Goal: Task Accomplishment & Management: Manage account settings

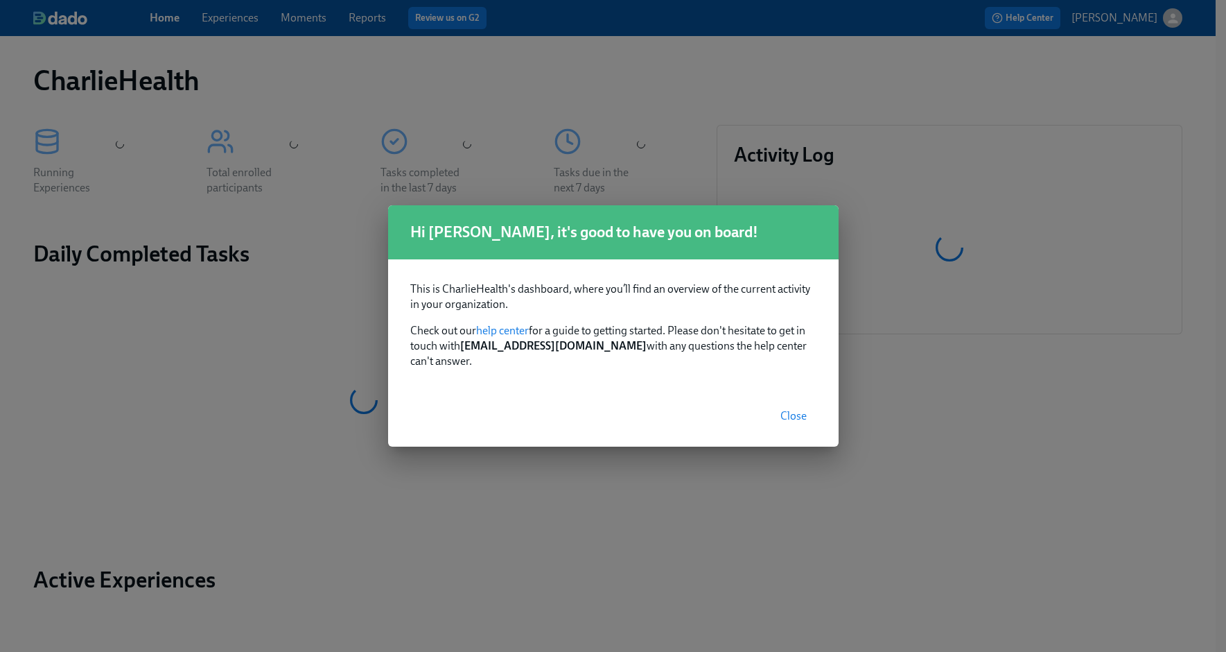
click at [785, 402] on button "Close" at bounding box center [794, 416] width 46 height 28
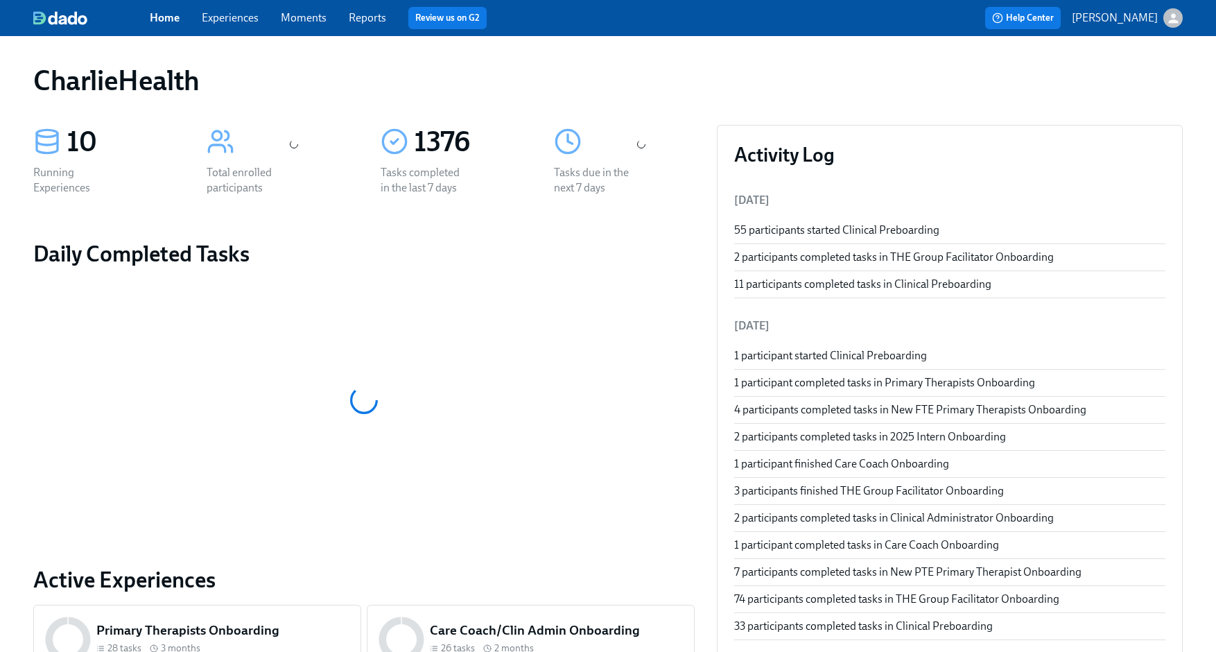
click at [244, 17] on link "Experiences" at bounding box center [230, 17] width 57 height 13
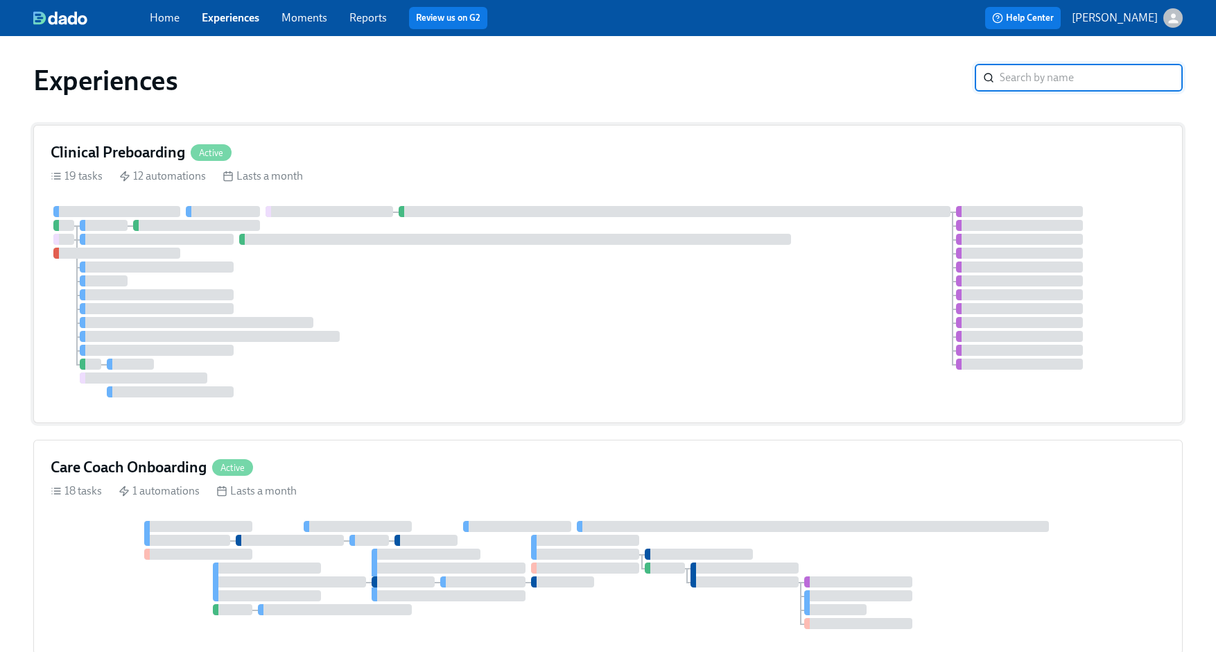
scroll to position [31, 0]
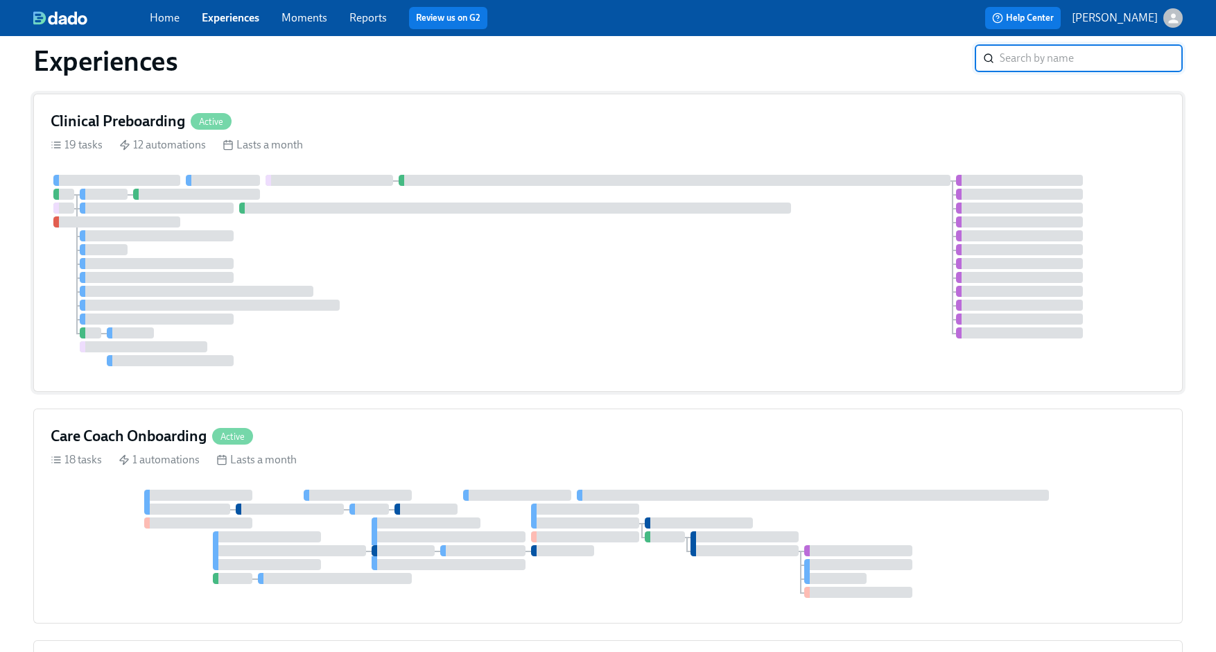
click at [418, 361] on div at bounding box center [608, 270] width 1115 height 191
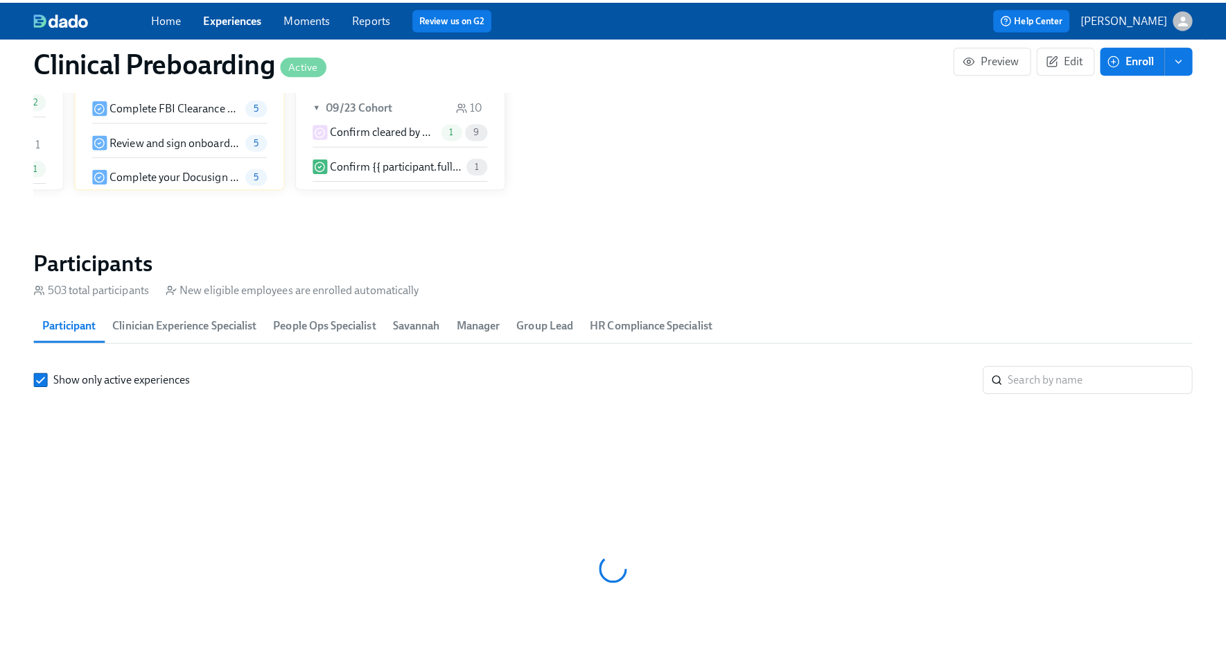
scroll to position [0, 16422]
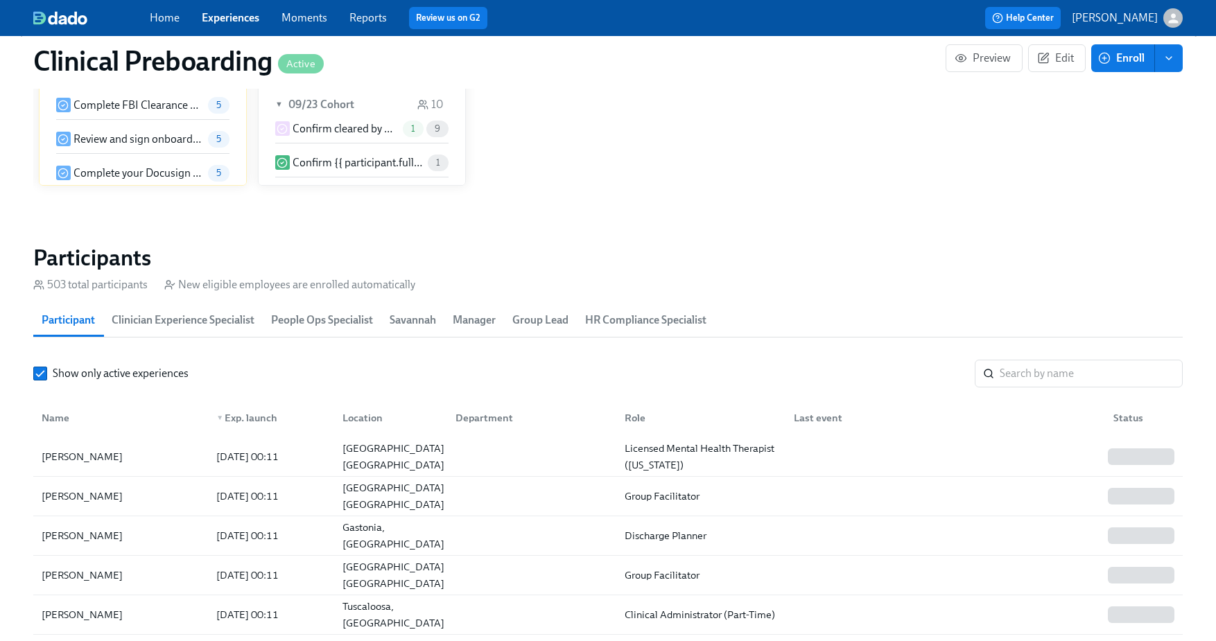
click at [1101, 358] on section "Participants 503 total participants New eligible employees are enrolled automat…" at bounding box center [607, 494] width 1149 height 501
click at [1094, 370] on input "search" at bounding box center [1091, 374] width 183 height 28
type input "[PERSON_NAME]"
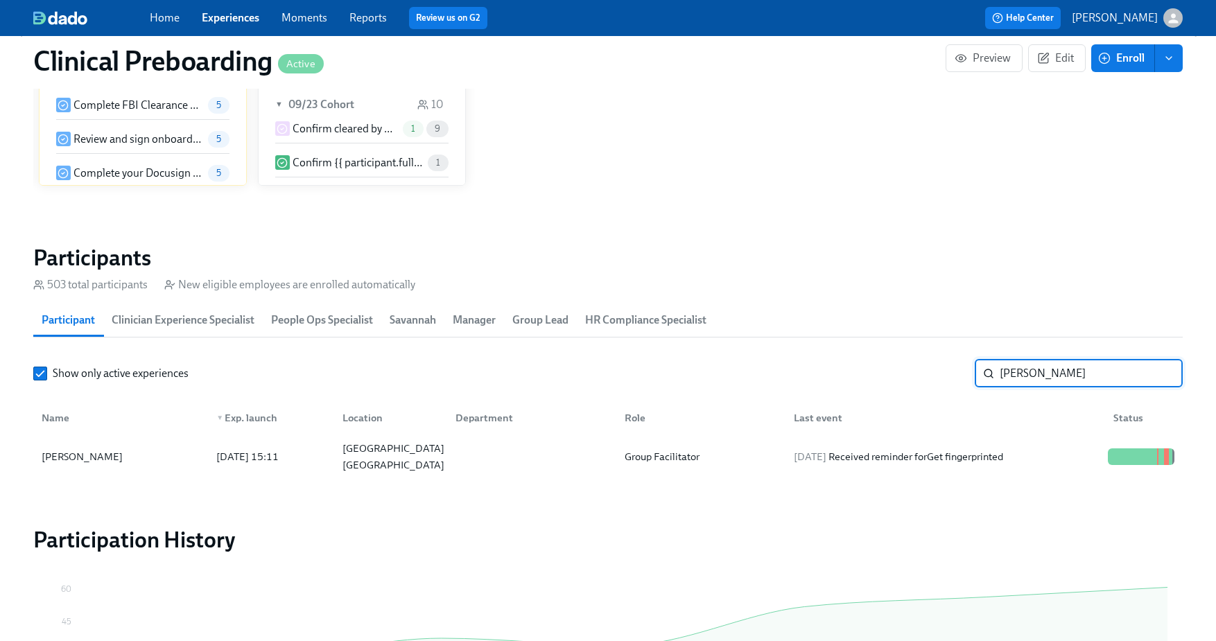
click at [196, 430] on div "Name" at bounding box center [120, 418] width 169 height 28
click at [196, 456] on div "[PERSON_NAME]" at bounding box center [120, 457] width 169 height 28
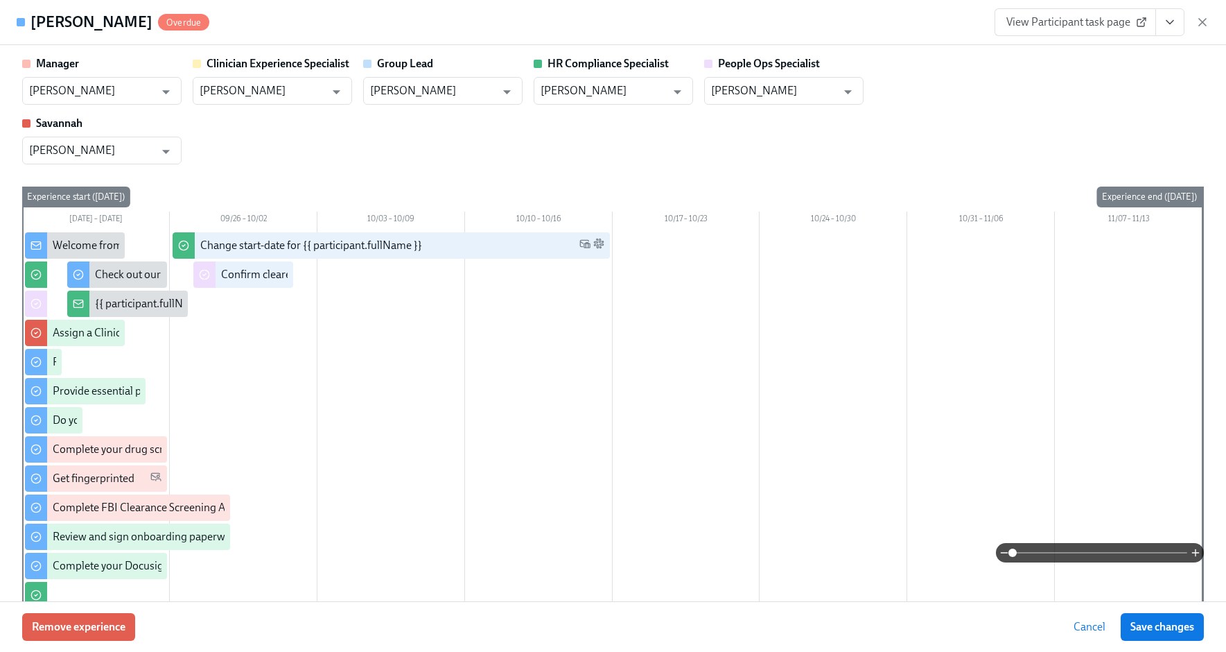
click at [1163, 24] on icon "View task page" at bounding box center [1170, 22] width 14 height 14
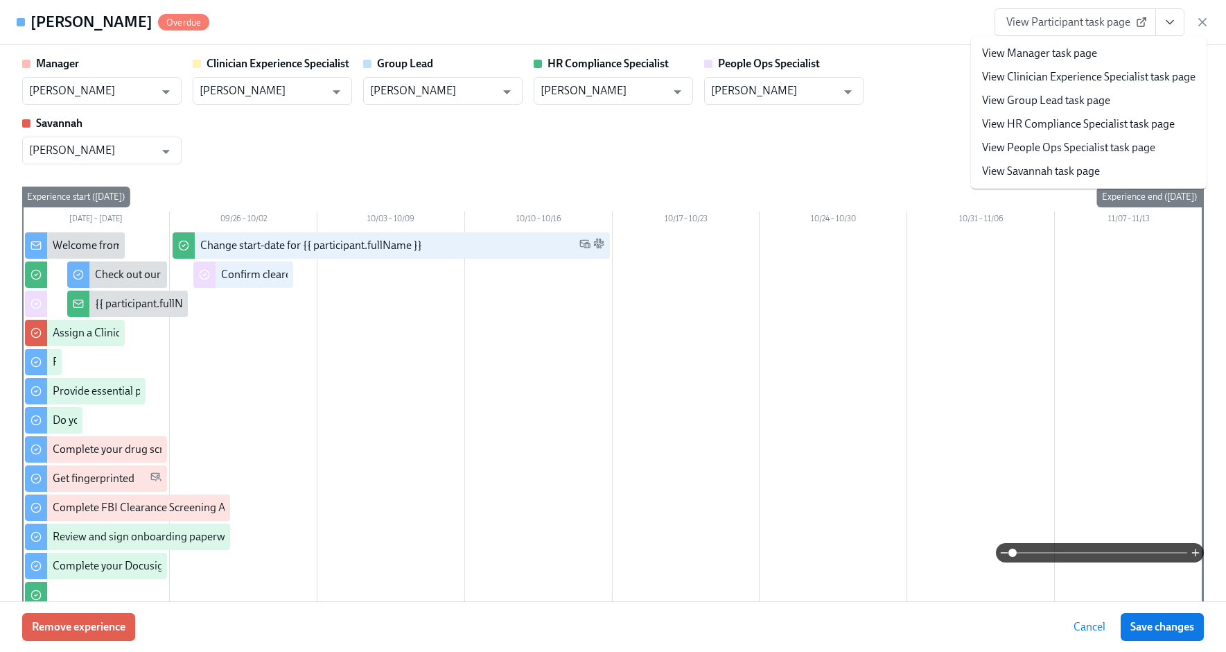
click at [1049, 27] on span "View Participant task page" at bounding box center [1075, 22] width 138 height 14
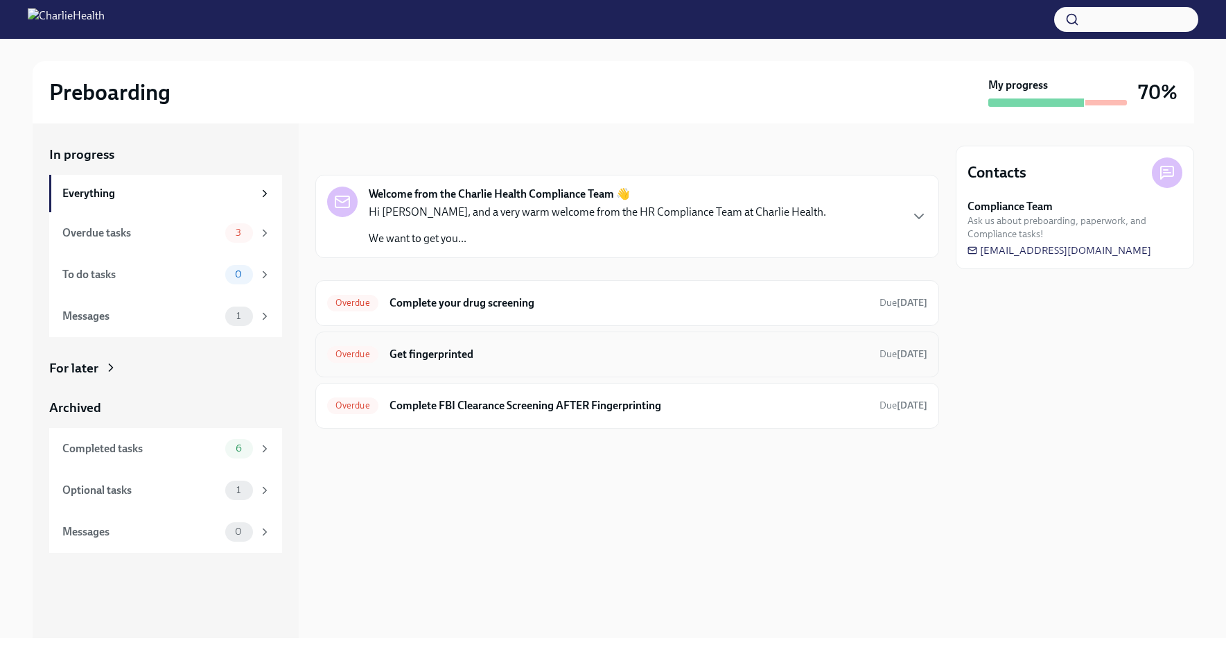
click at [464, 350] on h6 "Get fingerprinted" at bounding box center [629, 354] width 479 height 15
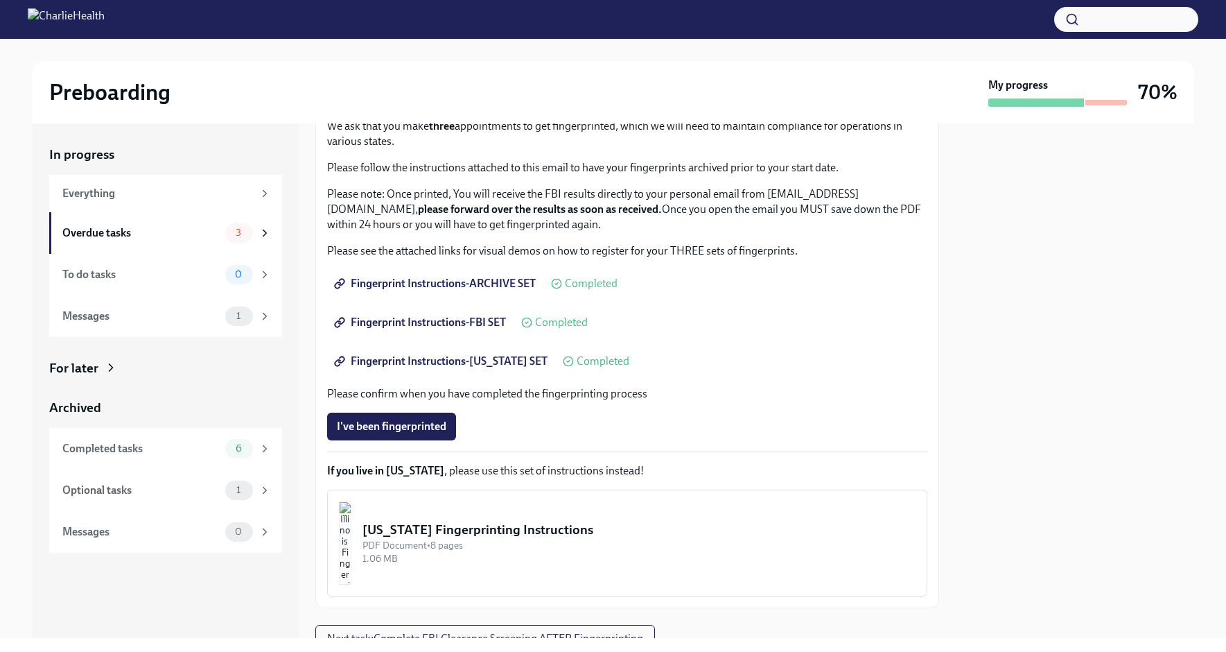
scroll to position [157, 0]
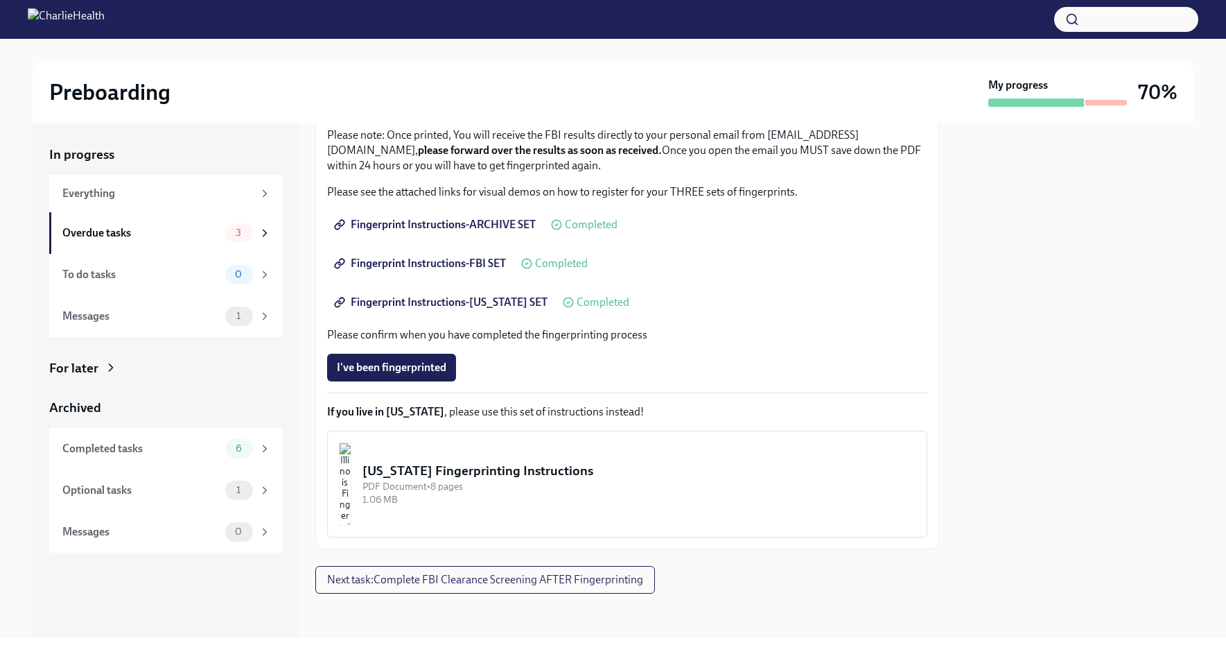
click at [500, 306] on span "Fingerprint Instructions-FLORIDA SET" at bounding box center [442, 302] width 211 height 14
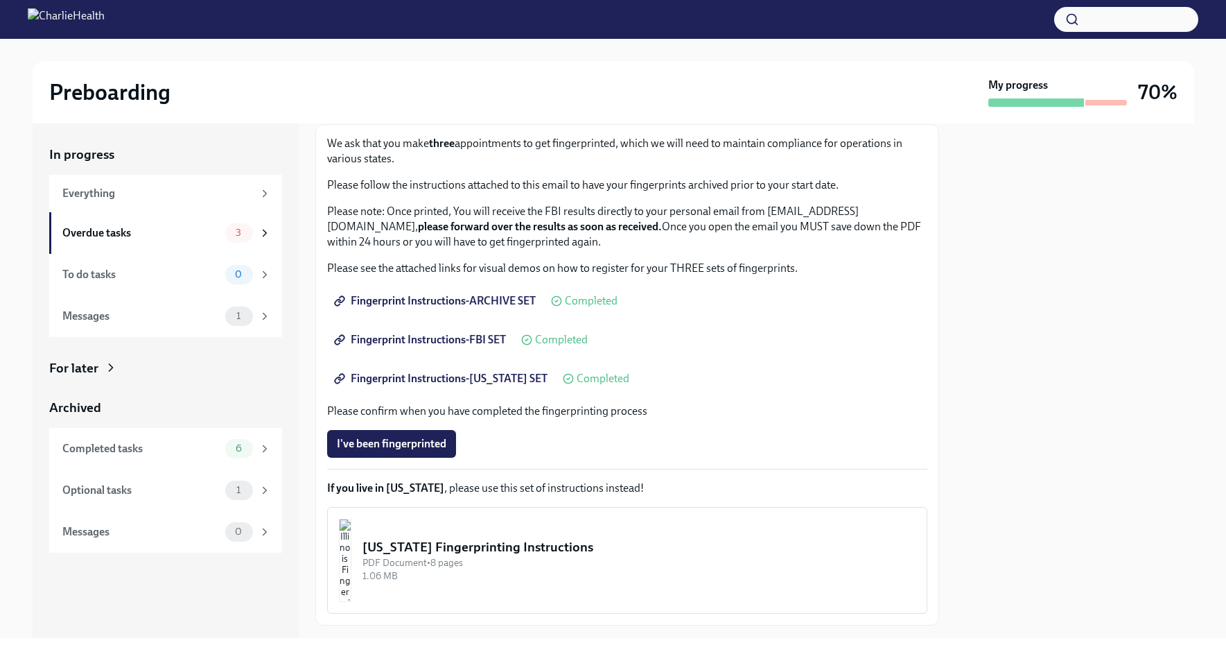
scroll to position [56, 0]
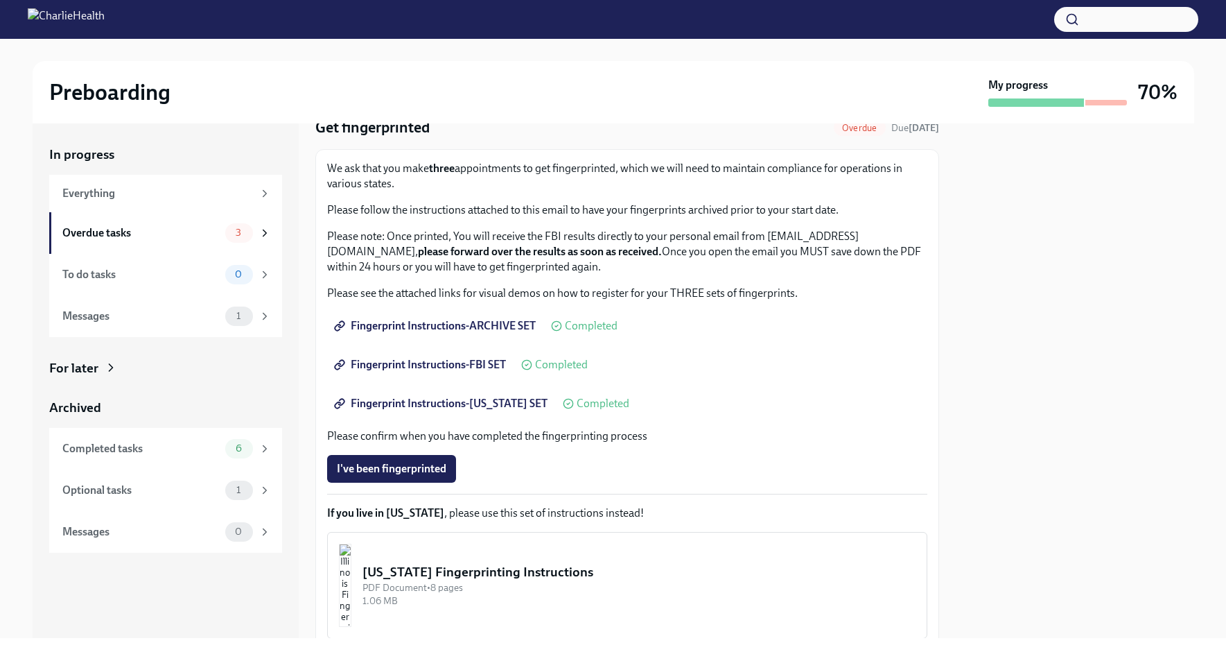
click at [579, 406] on span "Completed" at bounding box center [603, 403] width 53 height 11
click at [531, 401] on span "Fingerprint Instructions-FLORIDA SET" at bounding box center [442, 403] width 211 height 14
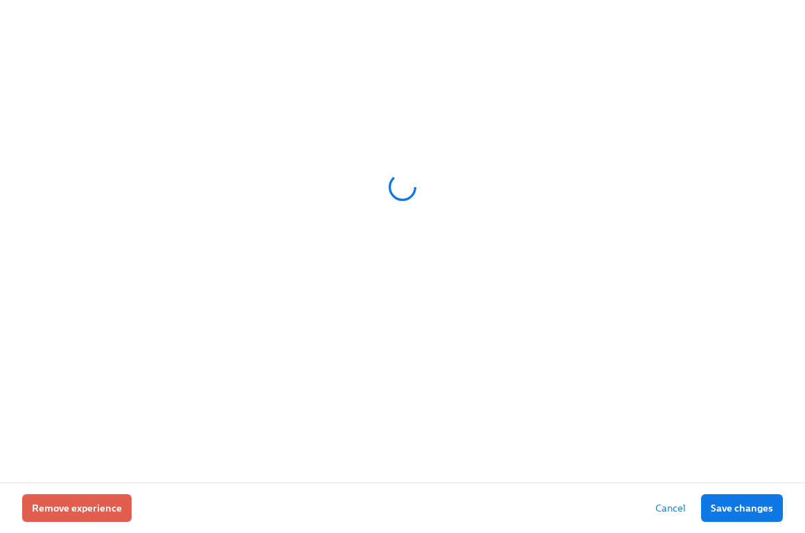
scroll to position [0, 16422]
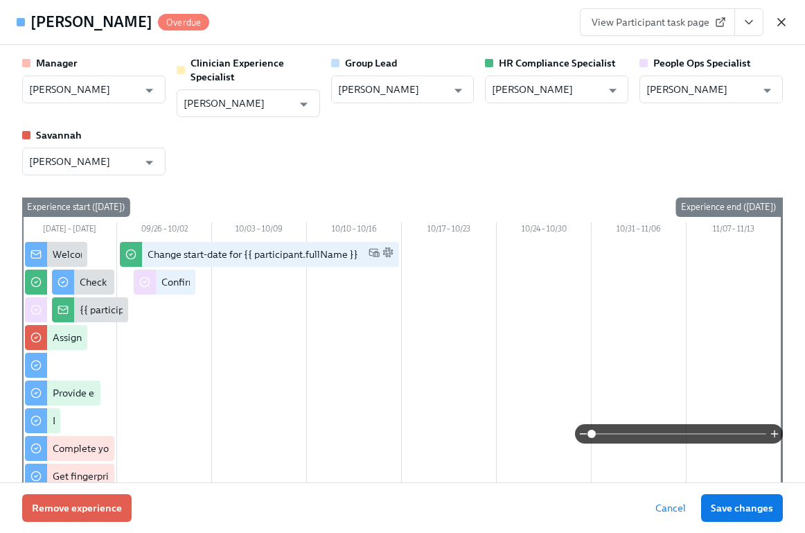
click at [783, 18] on icon "button" at bounding box center [782, 22] width 14 height 14
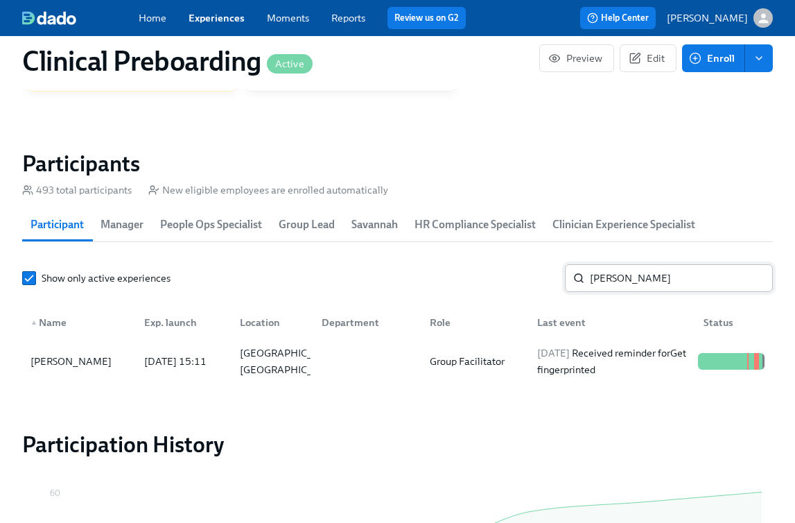
click at [611, 281] on input "[PERSON_NAME]" at bounding box center [681, 278] width 183 height 28
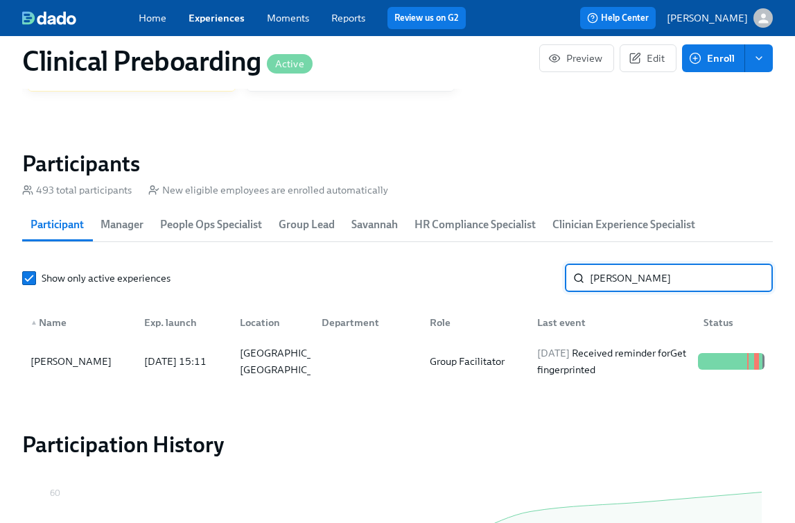
click at [611, 281] on input "[PERSON_NAME]" at bounding box center [681, 278] width 183 height 28
type input "teshia"
click at [90, 367] on div "Teshia Greer" at bounding box center [71, 361] width 92 height 17
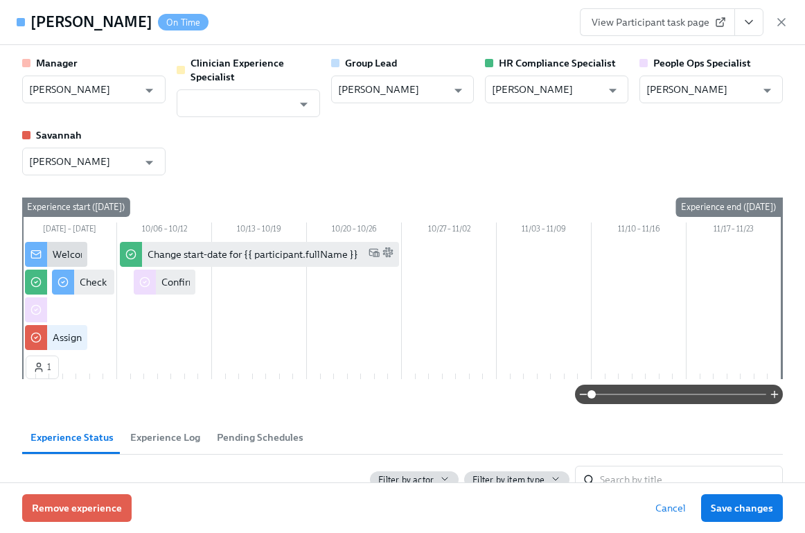
click at [753, 24] on icon "View task page" at bounding box center [749, 22] width 14 height 14
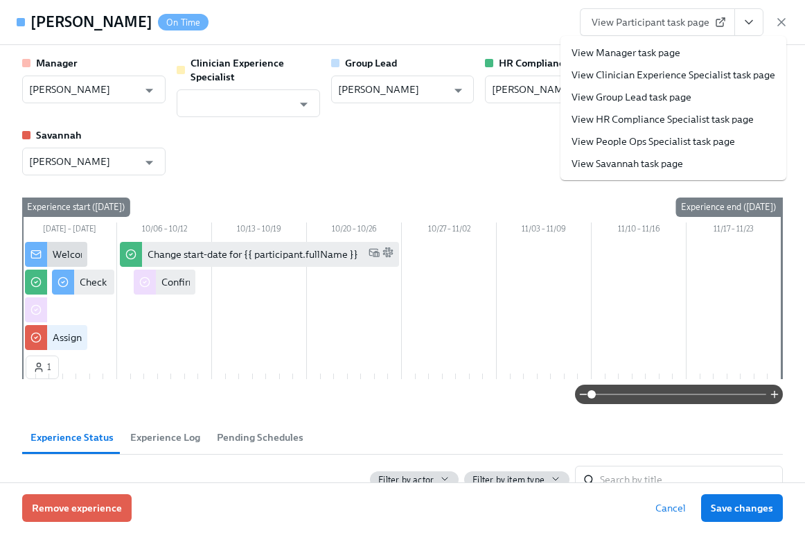
click at [722, 115] on link "View HR Compliance Specialist task page" at bounding box center [663, 119] width 182 height 14
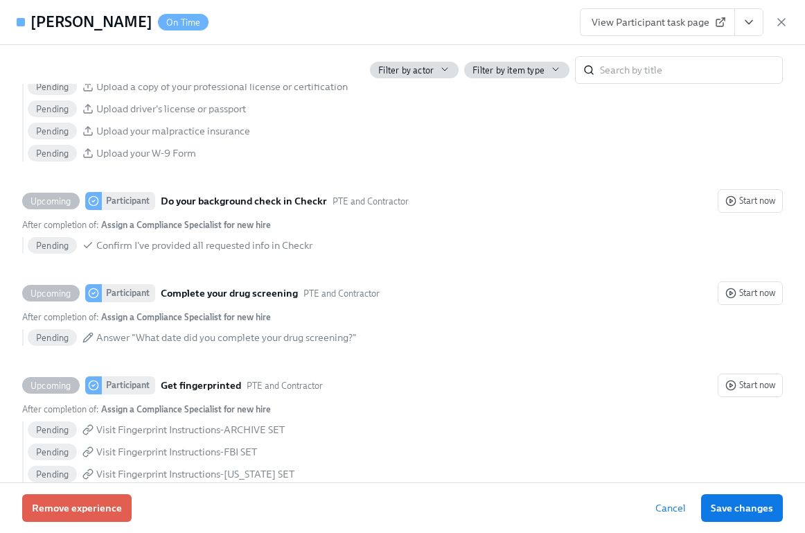
scroll to position [1415, 0]
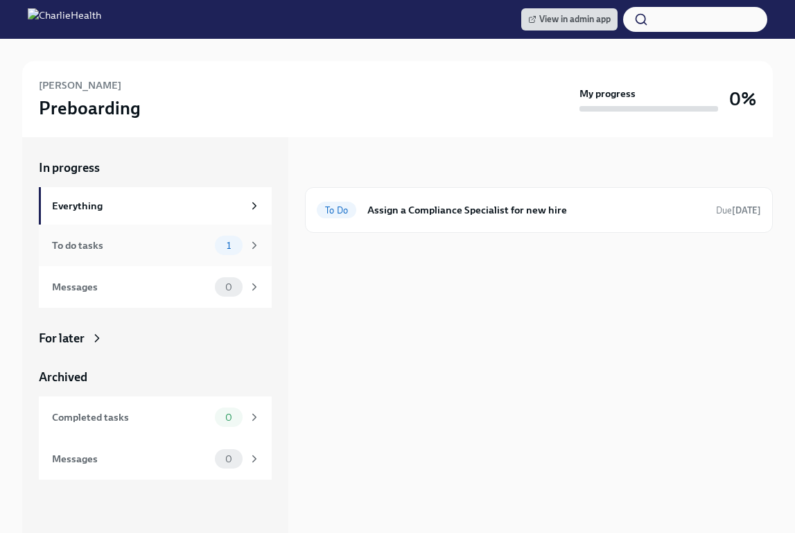
click at [218, 247] on span "1" at bounding box center [228, 246] width 21 height 10
